Goal: Information Seeking & Learning: Understand process/instructions

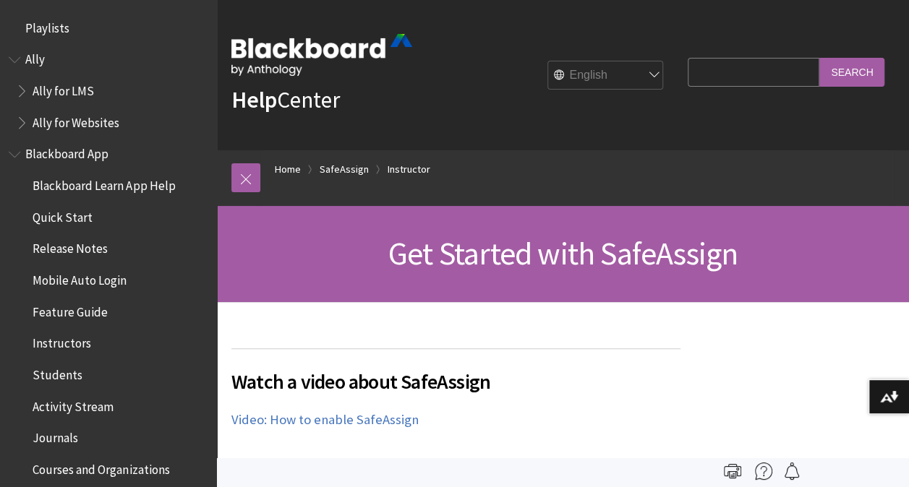
scroll to position [1776, 0]
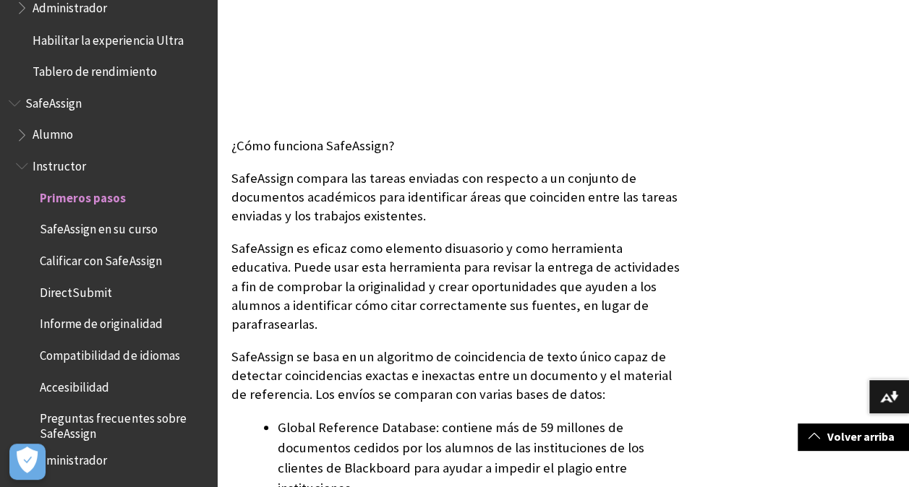
scroll to position [434, 0]
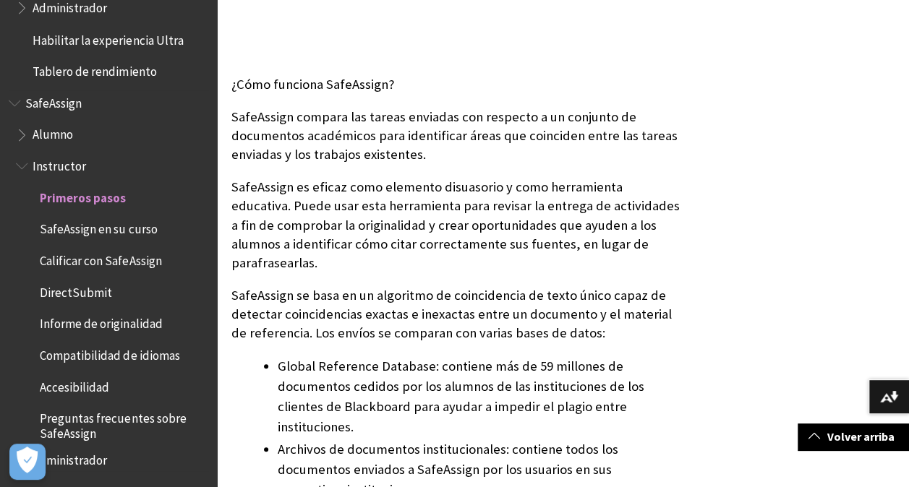
click at [103, 262] on span "Calificar con SafeAssign" at bounding box center [100, 258] width 121 height 20
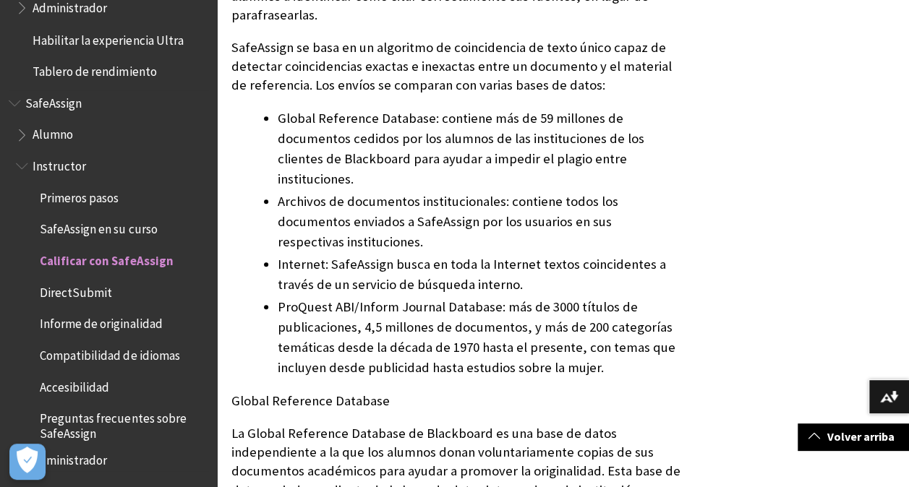
scroll to position [723, 0]
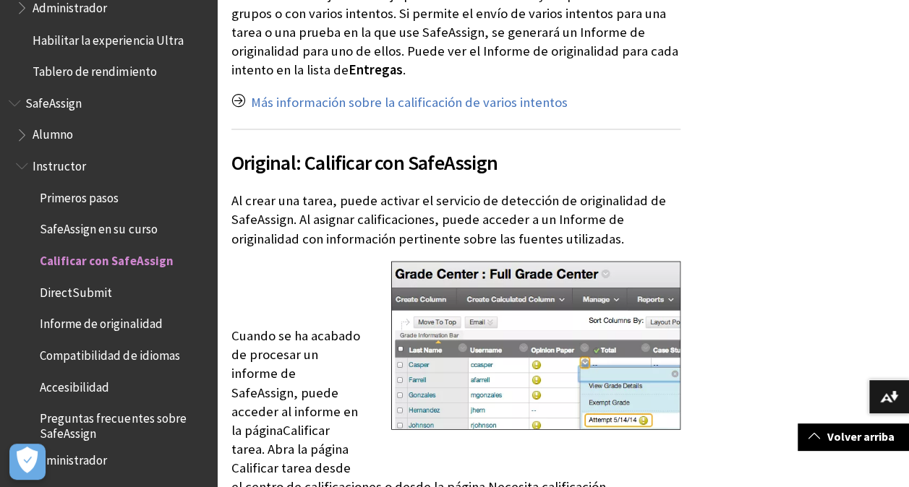
scroll to position [2025, 0]
